Goal: Task Accomplishment & Management: Complete application form

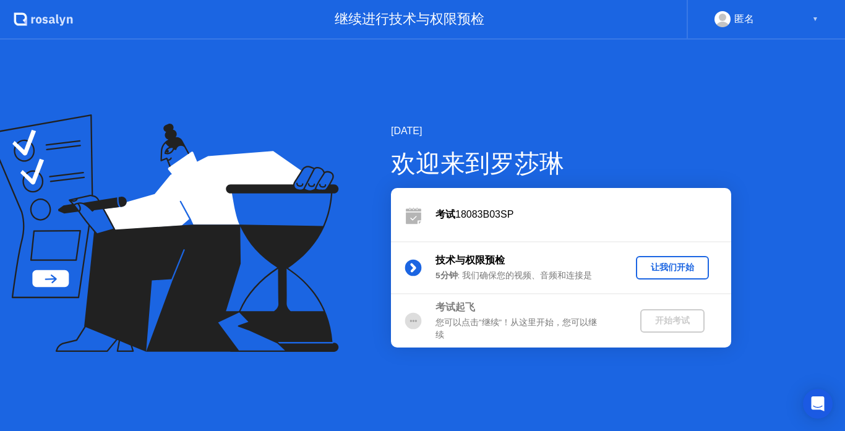
click at [750, 21] on div "匿名" at bounding box center [744, 19] width 20 height 16
click at [791, 22] on div "匿名 ▼" at bounding box center [766, 19] width 104 height 16
click at [677, 122] on div "[DATE] 欢迎来到[PERSON_NAME] 18083B03SP 技术与权限预检 5分钟 : 我们确保您的视频、音频和连接是 让我们开始 考试起飞 您可…" at bounding box center [422, 235] width 845 height 391
click at [688, 257] on button "让我们开始" at bounding box center [672, 267] width 73 height 23
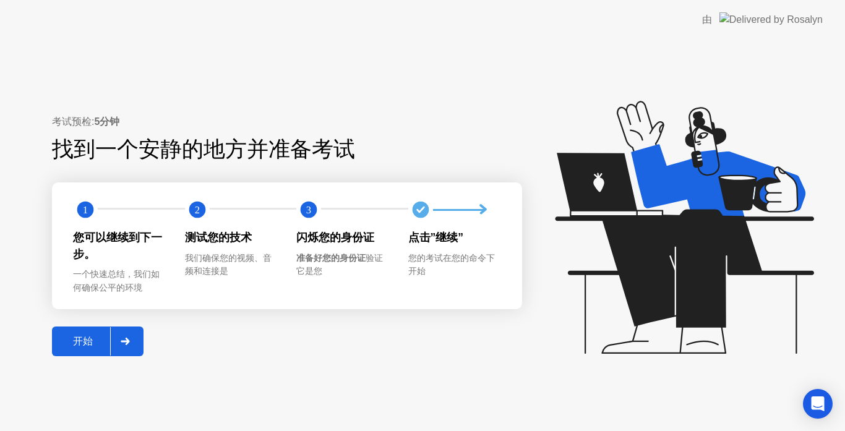
click at [75, 343] on div "开始" at bounding box center [83, 341] width 54 height 13
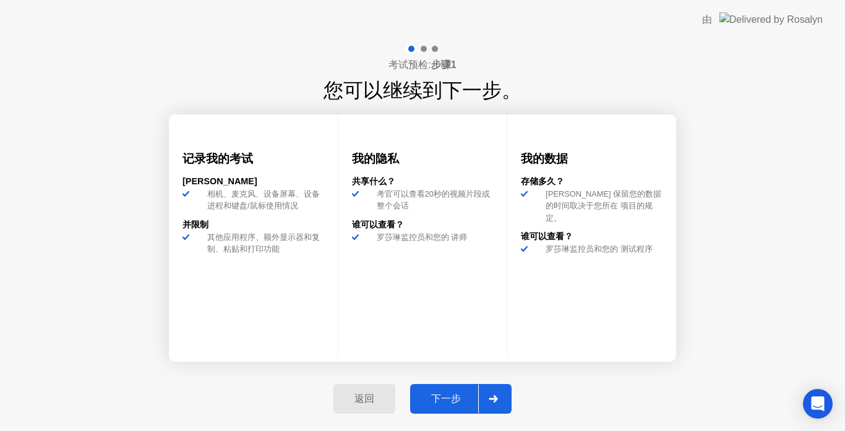
click at [442, 386] on button "下一步" at bounding box center [460, 399] width 101 height 30
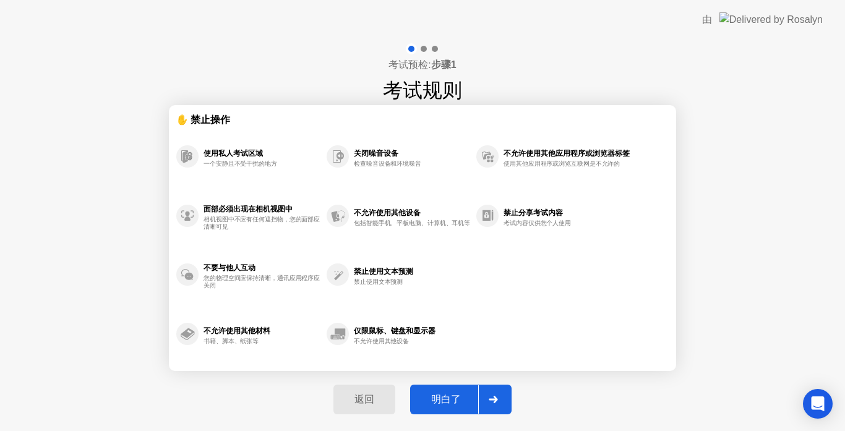
click at [457, 397] on div "明白了" at bounding box center [446, 399] width 64 height 13
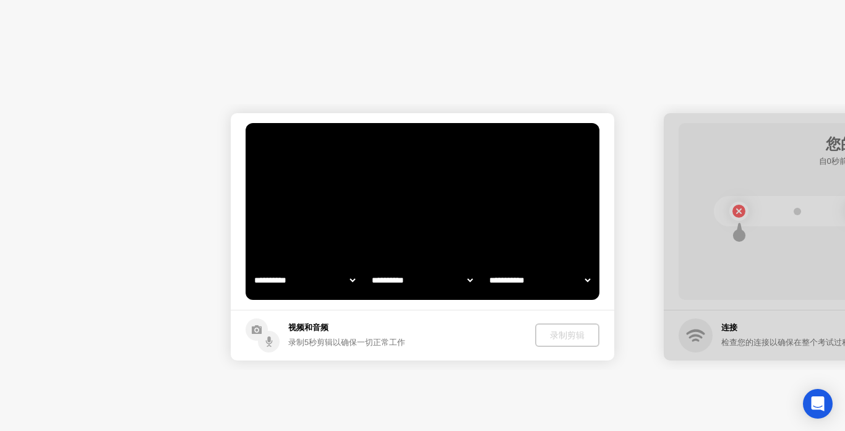
select select "**********"
select select "*******"
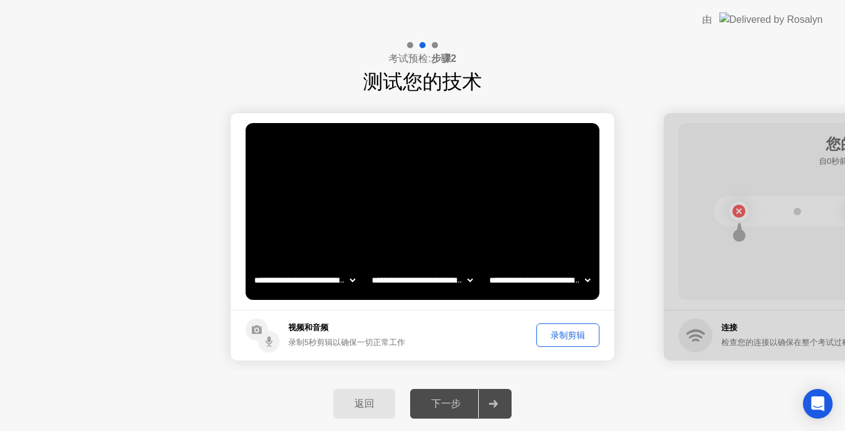
click at [458, 404] on div "下一步" at bounding box center [446, 404] width 64 height 13
click at [568, 330] on div "录制剪辑" at bounding box center [567, 336] width 54 height 12
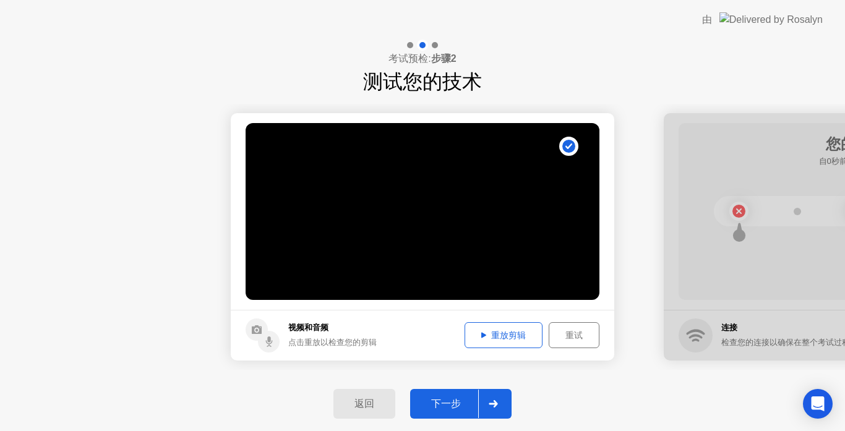
click at [459, 222] on video at bounding box center [422, 211] width 354 height 177
click at [519, 341] on div "重放剪辑" at bounding box center [503, 336] width 69 height 12
click at [463, 401] on div "下一步" at bounding box center [446, 404] width 64 height 13
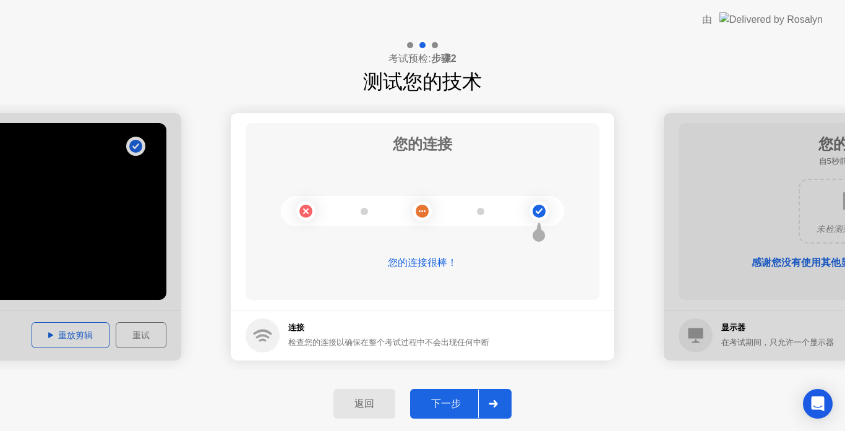
click at [454, 398] on div "下一步" at bounding box center [446, 404] width 64 height 13
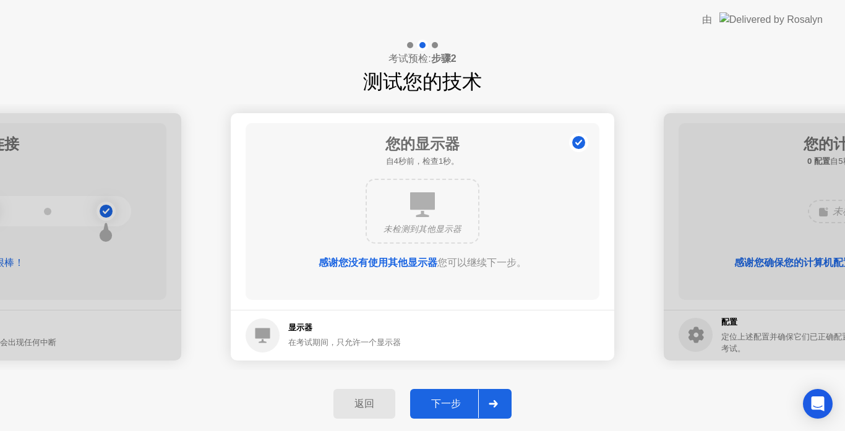
click at [450, 403] on div "下一步" at bounding box center [446, 404] width 64 height 13
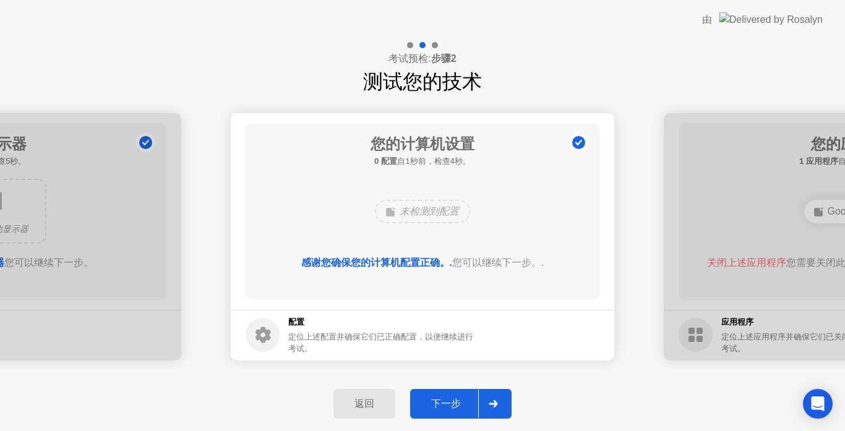
click at [443, 403] on div "下一步" at bounding box center [446, 404] width 64 height 13
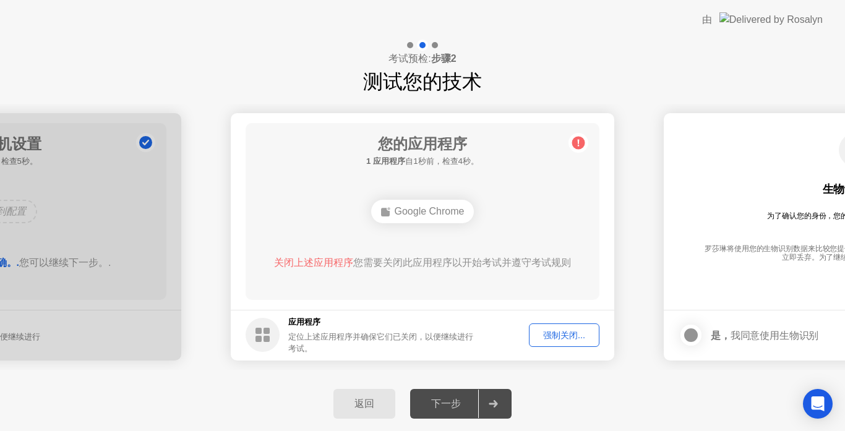
click at [560, 340] on div "强制关闭..." at bounding box center [564, 336] width 62 height 12
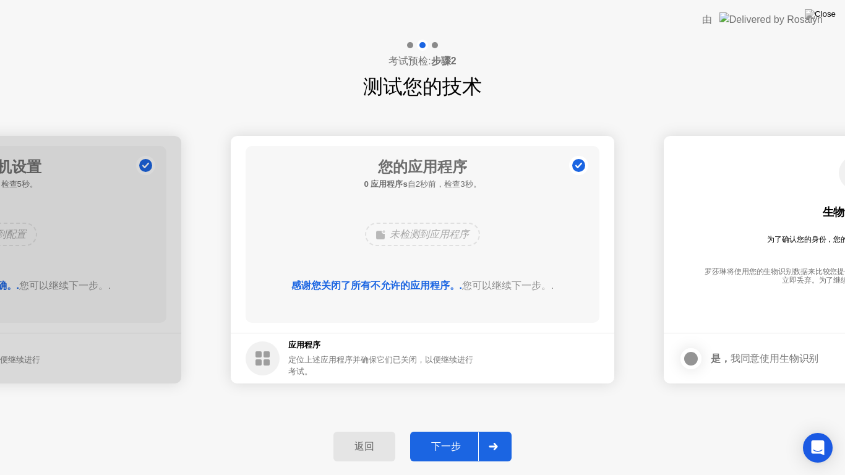
click at [442, 430] on div "下一步" at bounding box center [446, 446] width 64 height 13
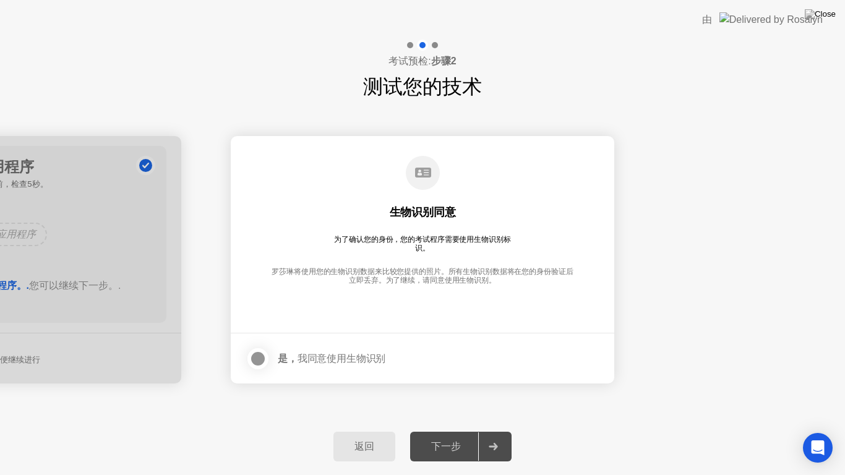
click at [250, 355] on div at bounding box center [257, 358] width 15 height 15
click at [442, 430] on button "下一步" at bounding box center [460, 447] width 101 height 30
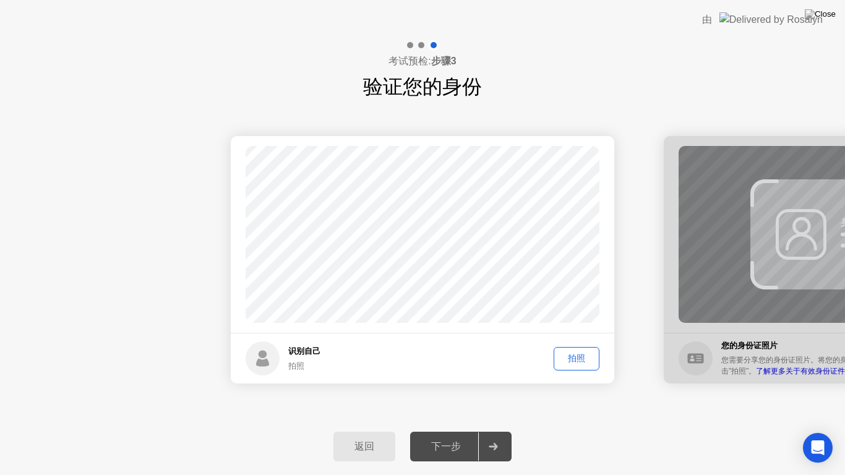
click at [575, 359] on div "拍照" at bounding box center [576, 358] width 37 height 12
click at [445, 430] on div "下一步" at bounding box center [446, 446] width 64 height 13
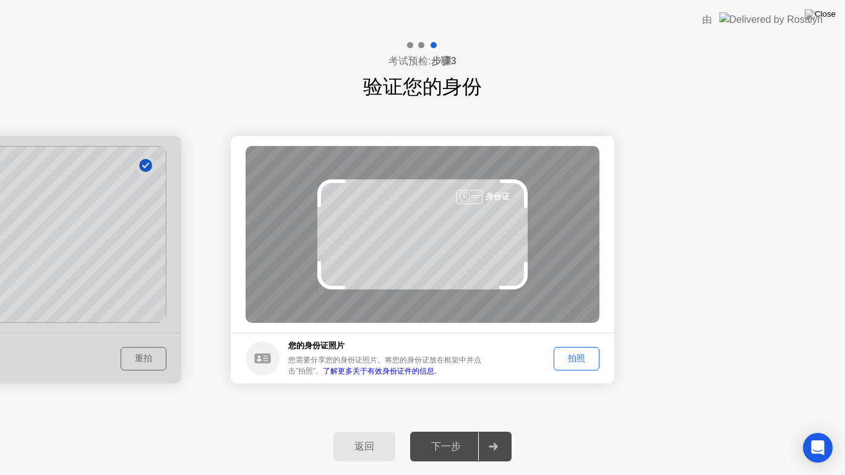
click at [580, 356] on div "拍照" at bounding box center [576, 358] width 37 height 12
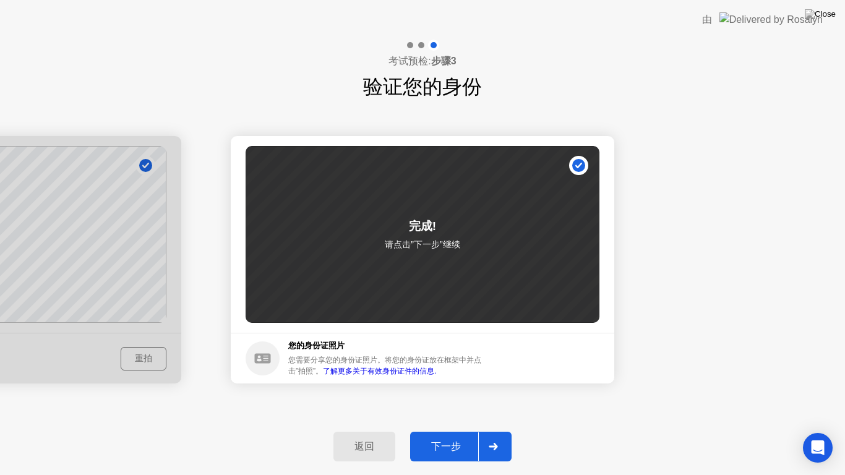
click at [454, 430] on button "下一步" at bounding box center [460, 447] width 101 height 30
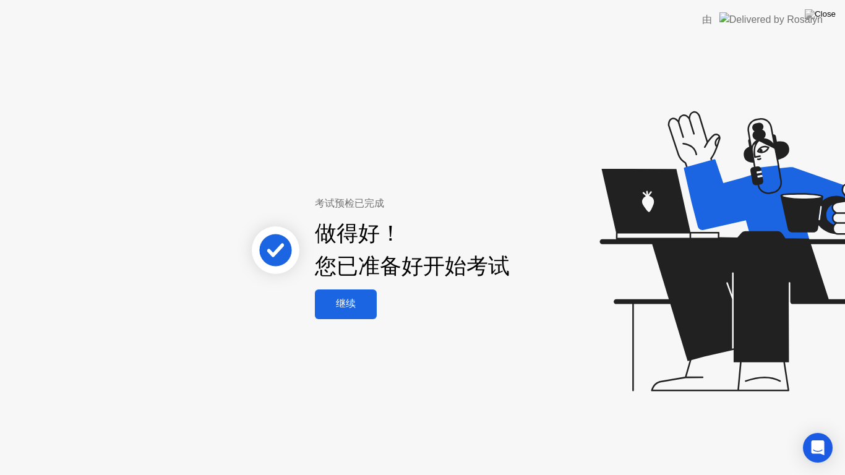
click at [349, 305] on div "继续" at bounding box center [345, 303] width 54 height 13
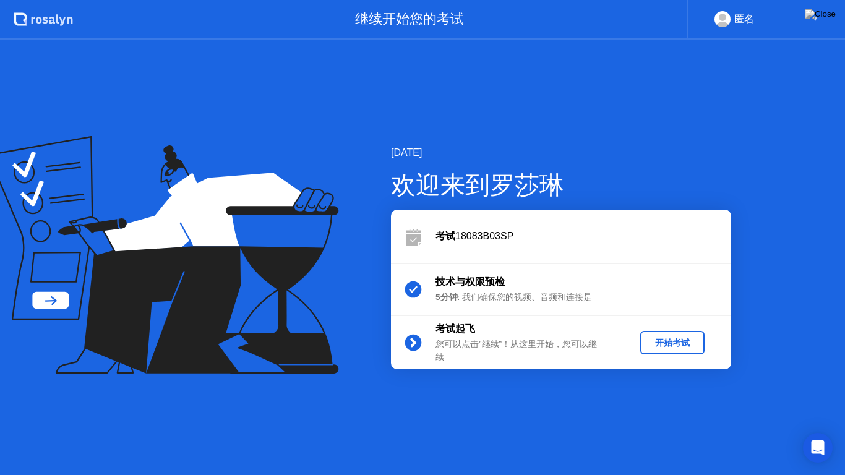
click at [665, 347] on div "开始考试" at bounding box center [672, 343] width 54 height 12
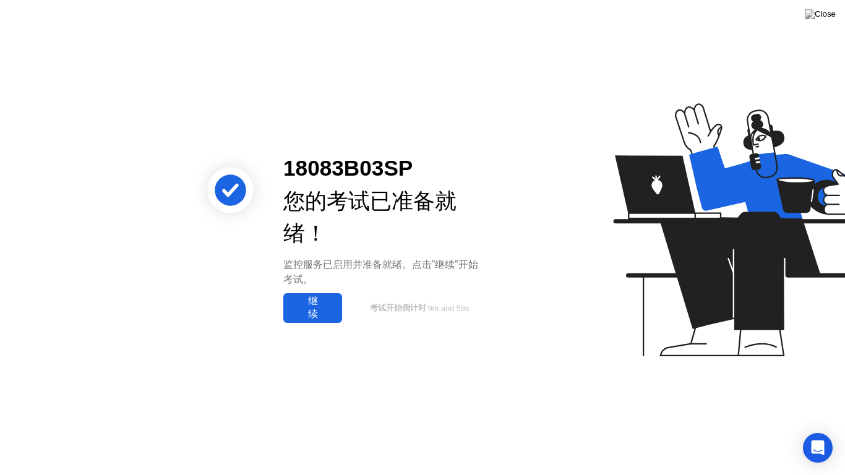
click at [328, 312] on div "继续" at bounding box center [312, 308] width 51 height 26
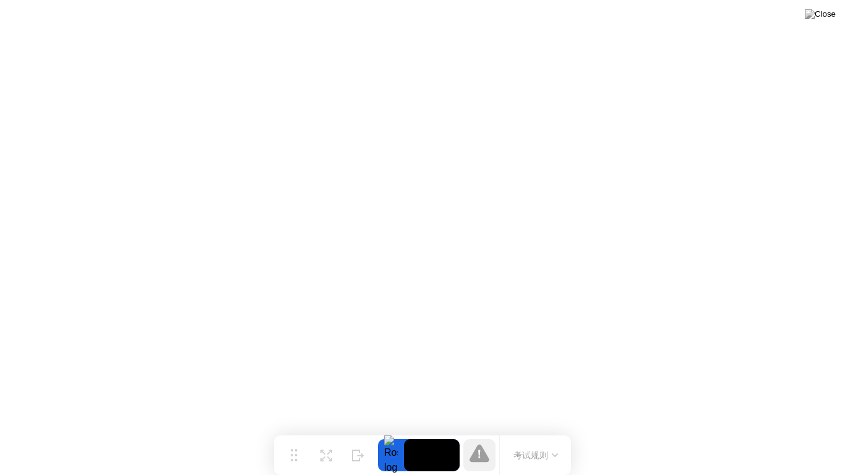
click at [552, 430] on button "考试规则" at bounding box center [536, 455] width 52 height 13
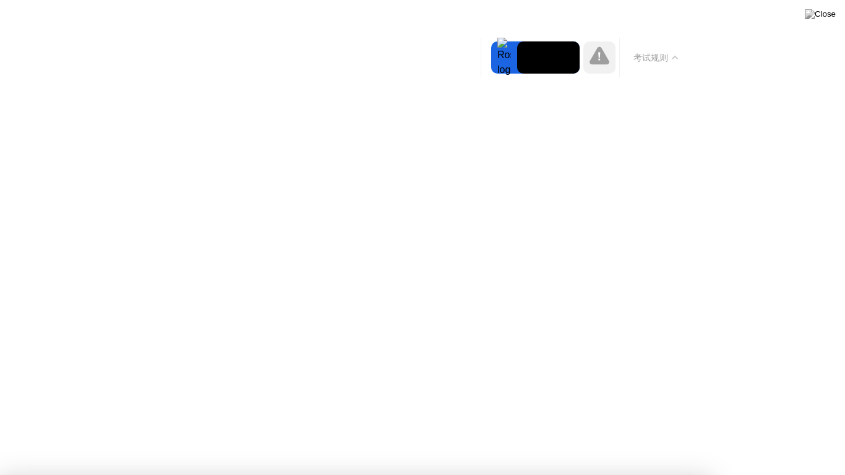
click at [677, 51] on button "考试规则" at bounding box center [656, 57] width 52 height 13
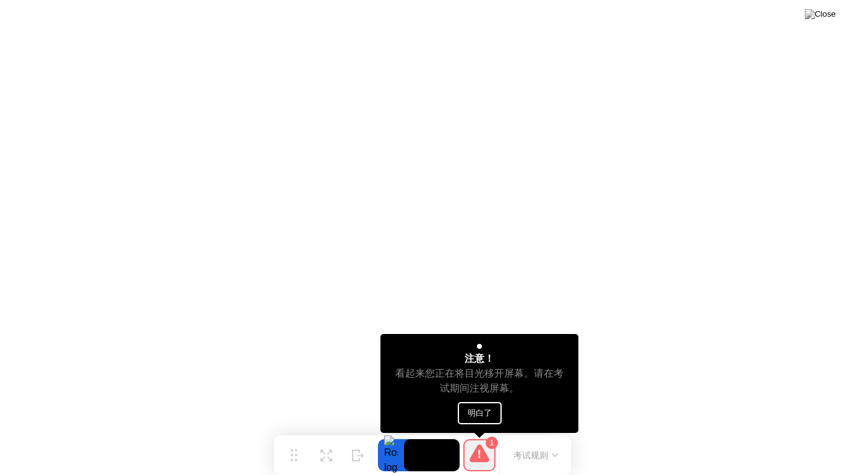
click at [481, 412] on button "明白了" at bounding box center [480, 413] width 44 height 22
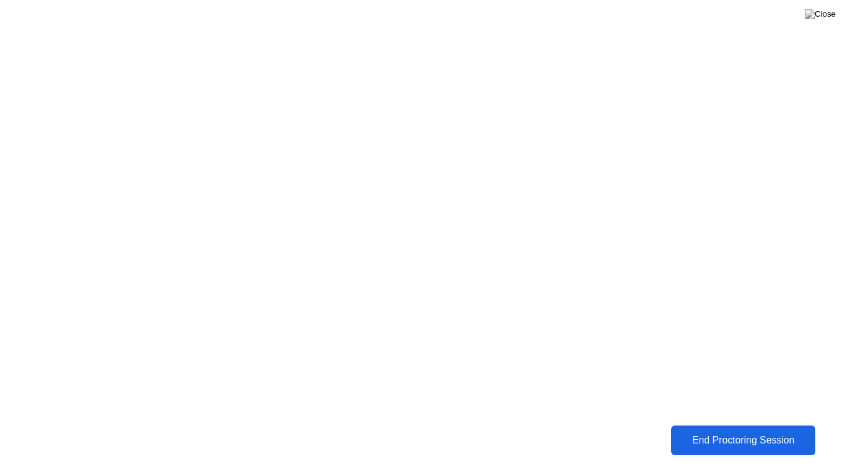
click at [711, 430] on div "End Proctoring Session" at bounding box center [743, 440] width 137 height 11
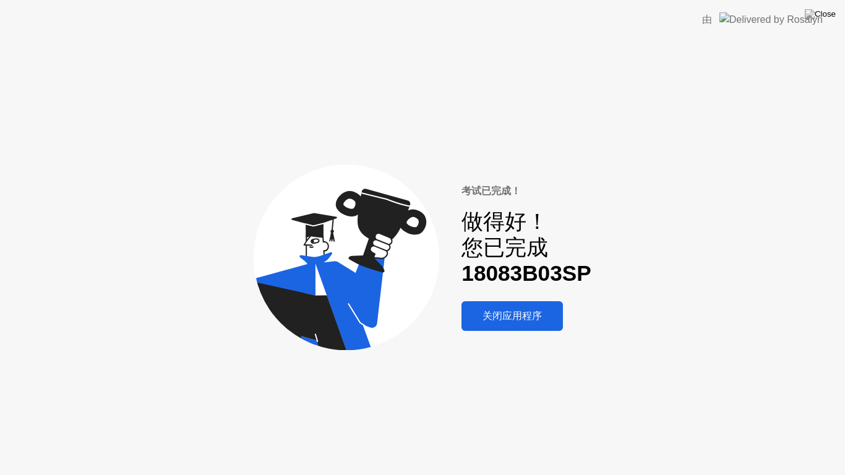
click at [539, 311] on div "关闭应用程序" at bounding box center [512, 316] width 94 height 13
